Goal: Entertainment & Leisure: Browse casually

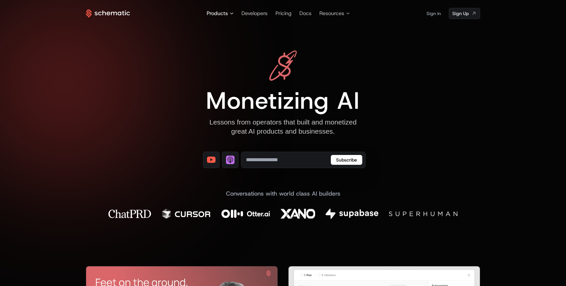
click at [225, 12] on span "Products" at bounding box center [217, 14] width 21 height 8
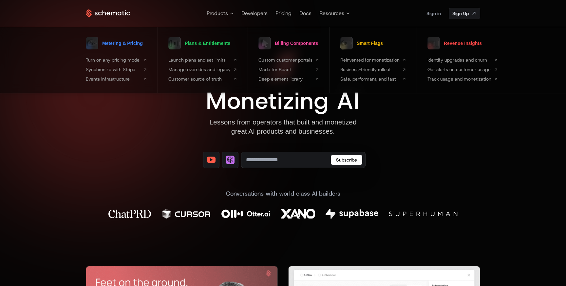
click at [407, 103] on div "Monetizing AI Lessons from operators that built and monetized great AI products…" at bounding box center [282, 139] width 349 height 179
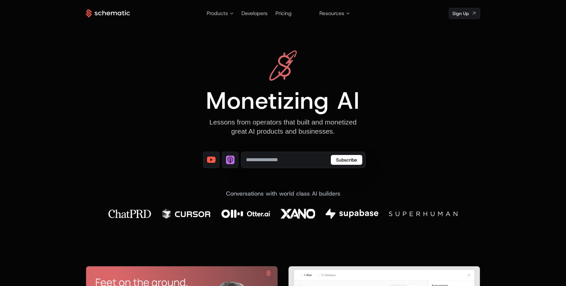
click at [286, 63] on icon at bounding box center [283, 65] width 28 height 30
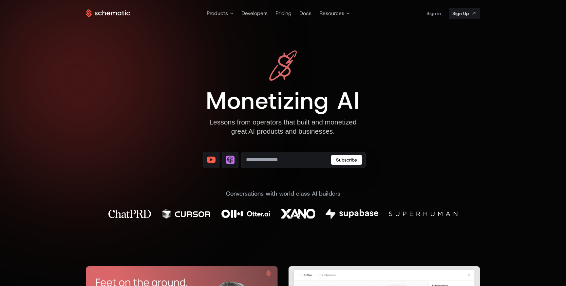
click at [102, 12] on icon at bounding box center [108, 14] width 44 height 8
